Goal: Find specific fact: Find specific fact

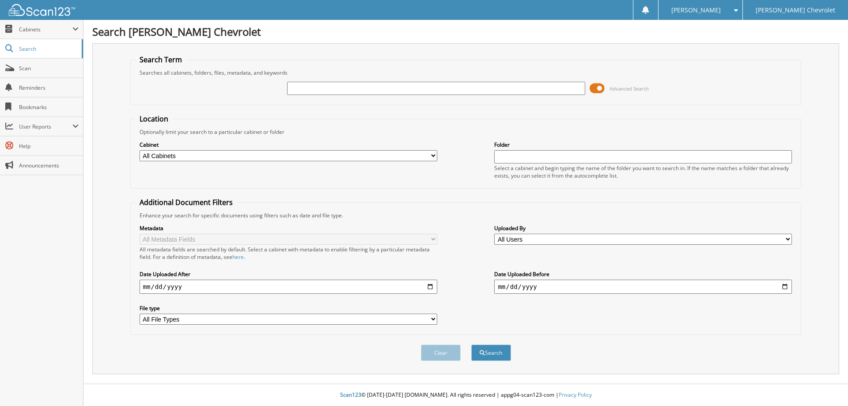
click at [297, 86] on input "text" at bounding box center [436, 88] width 298 height 13
type input "181078"
click at [471, 344] on button "Search" at bounding box center [491, 352] width 40 height 16
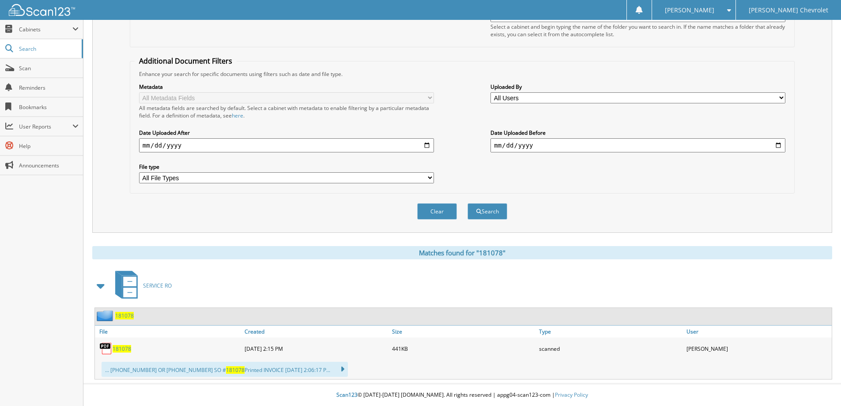
click at [125, 349] on span "181078" at bounding box center [122, 349] width 19 height 8
